Goal: Task Accomplishment & Management: Complete application form

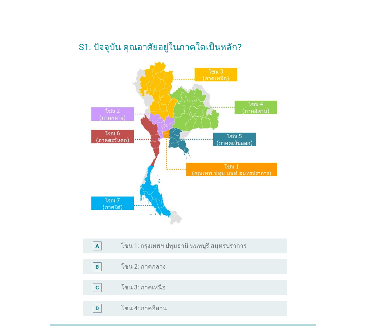
click at [153, 248] on label "โซน 1: กรุงเทพฯ ปทุมธานี นนทบุรี สมุทรปราการ" at bounding box center [184, 245] width 126 height 7
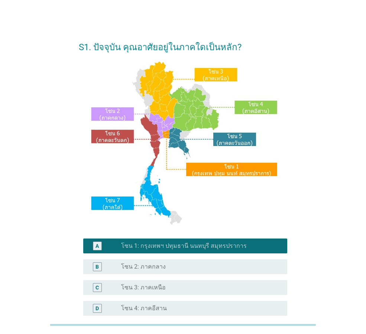
scroll to position [140, 0]
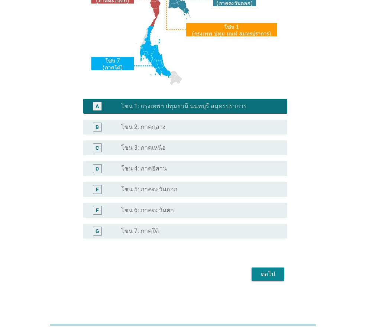
click at [266, 275] on div "ต่อไป" at bounding box center [267, 274] width 21 height 9
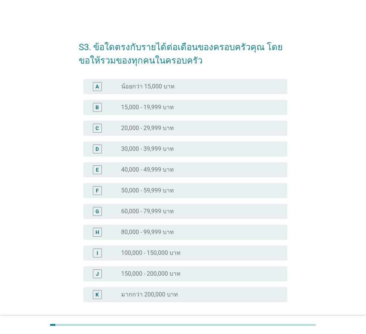
click at [200, 189] on div "radio_button_unchecked 50,000 - 59,999 บาท" at bounding box center [198, 190] width 154 height 7
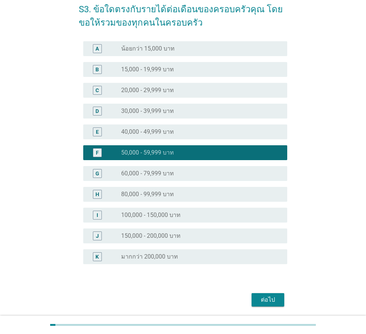
scroll to position [64, 0]
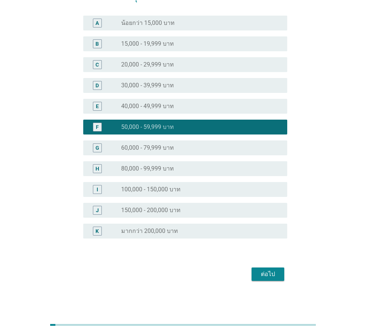
click at [268, 273] on div "ต่อไป" at bounding box center [267, 274] width 21 height 9
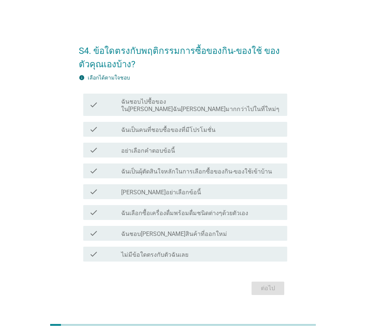
click at [193, 254] on div "check_box_outline_blank ไม่มีข้อใดตรงกับตัวฉันเลย" at bounding box center [201, 254] width 160 height 9
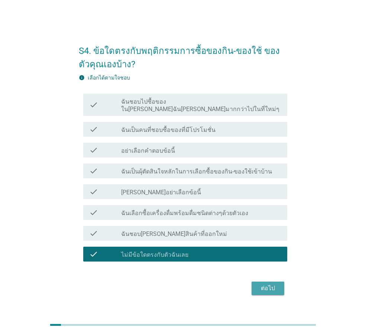
click at [272, 285] on div "ต่อไป" at bounding box center [267, 288] width 21 height 9
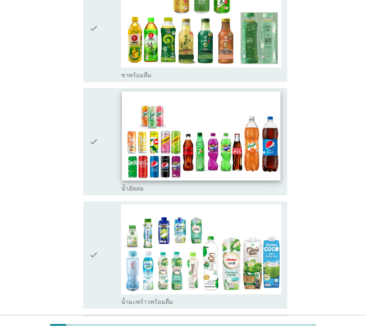
click at [205, 131] on img at bounding box center [201, 135] width 158 height 89
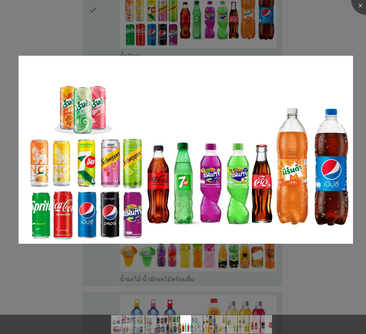
scroll to position [892, 0]
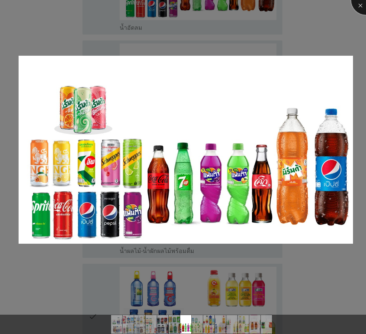
click at [361, 3] on div at bounding box center [366, 0] width 30 height 30
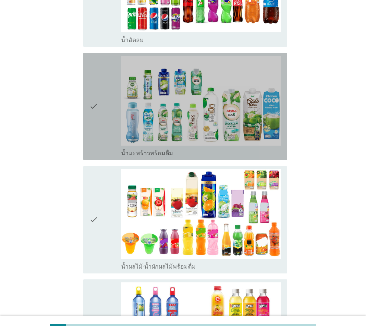
click at [98, 95] on icon "check" at bounding box center [93, 106] width 9 height 101
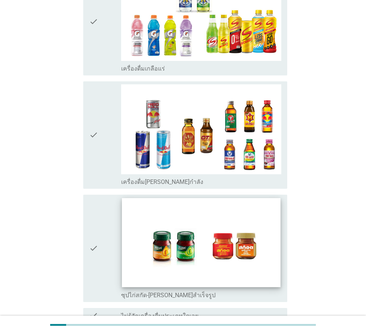
scroll to position [1485, 0]
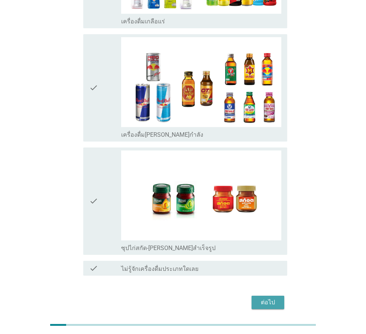
click at [263, 298] on div "ต่อไป" at bounding box center [267, 302] width 21 height 9
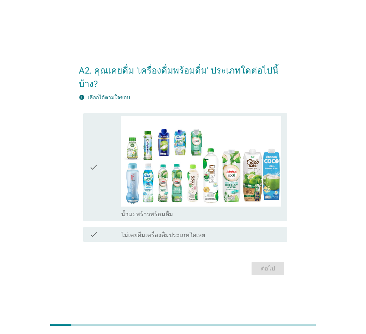
click at [101, 163] on div "check" at bounding box center [105, 166] width 32 height 101
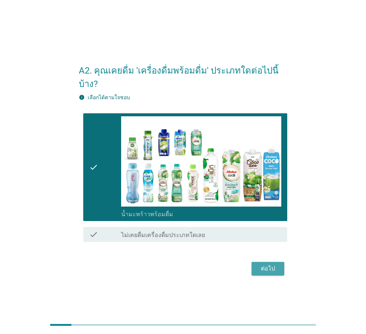
click at [261, 264] on div "ต่อไป" at bounding box center [267, 268] width 21 height 9
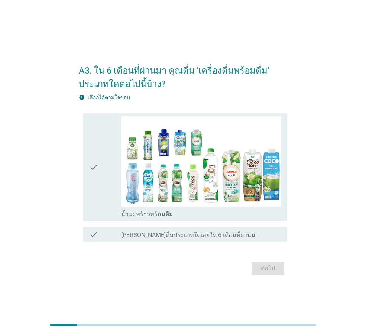
click at [74, 163] on div "A3. ใน 6 เดือนที่ผ่านมา คุณดื่ม 'เครื่องดื่มพร้อมดื่ม' ประเภทใดต่อไปนี้บ้าง? in…" at bounding box center [183, 167] width 220 height 233
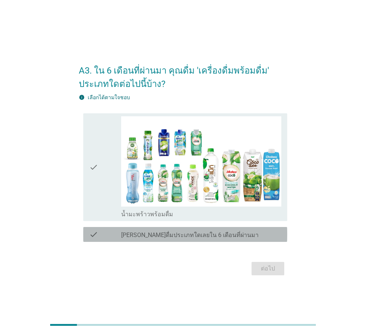
click at [91, 240] on div "check check_box_outline_blank [PERSON_NAME]ดื่มประเภทใดเลยใน 6 เดือนที่ผ่านมา" at bounding box center [185, 234] width 204 height 15
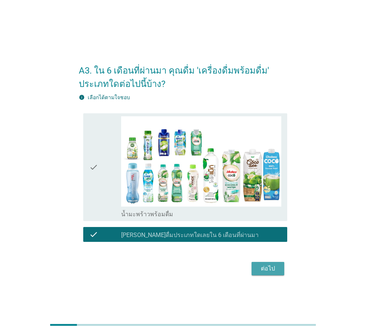
click at [275, 265] on div "ต่อไป" at bounding box center [267, 268] width 21 height 9
